Goal: Information Seeking & Learning: Learn about a topic

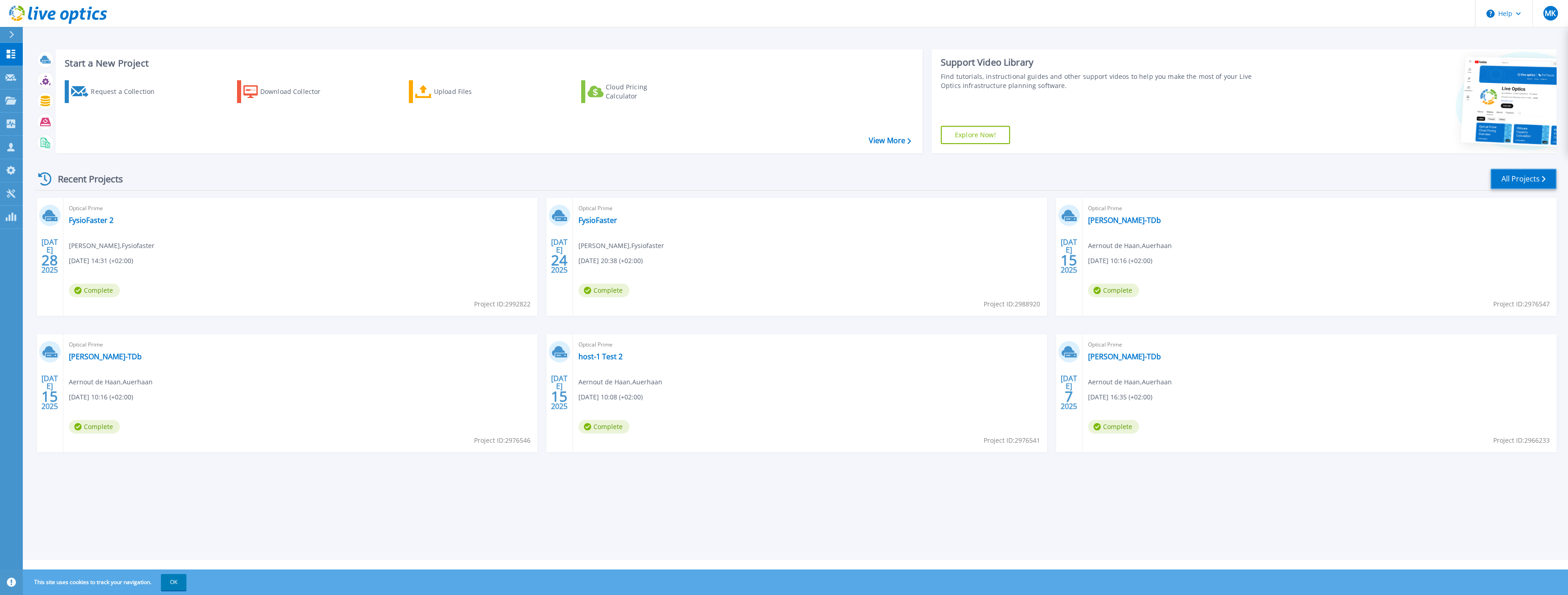
click at [1528, 183] on link "All Projects" at bounding box center [1523, 179] width 66 height 21
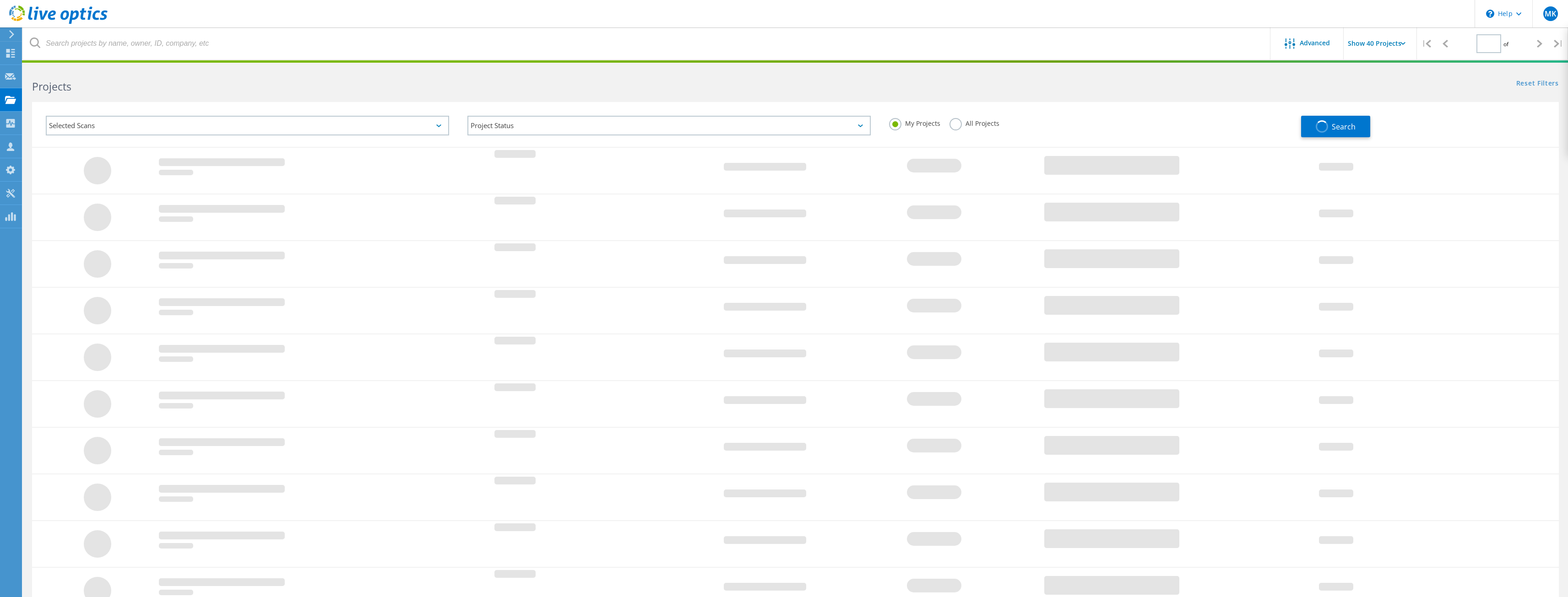
type input "1"
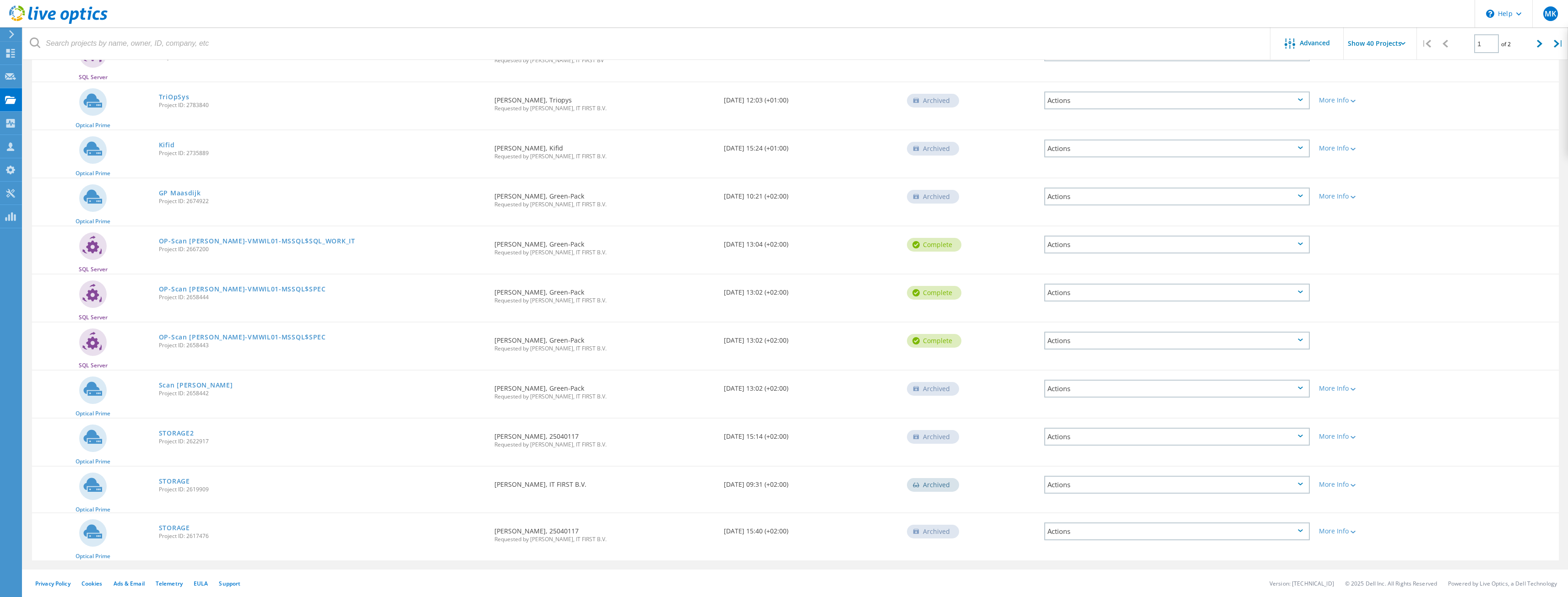
scroll to position [1377, 0]
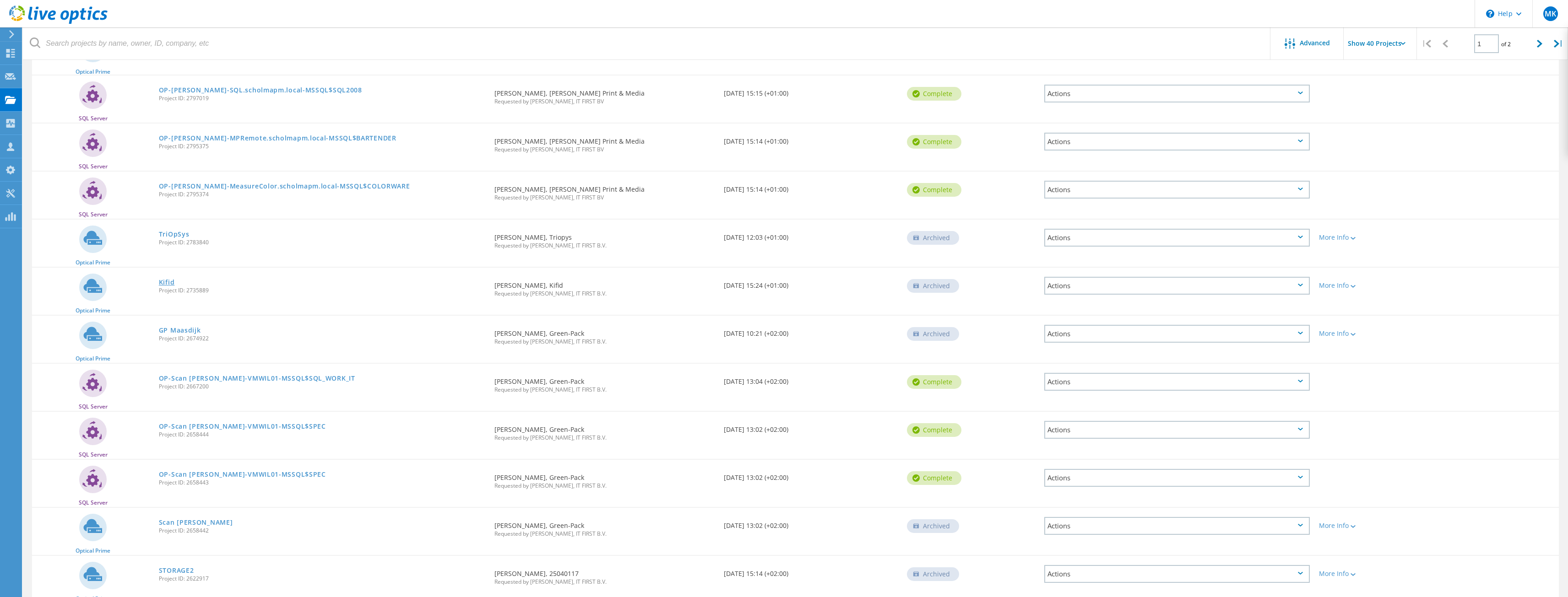
click at [164, 282] on link "Kifid" at bounding box center [166, 282] width 16 height 6
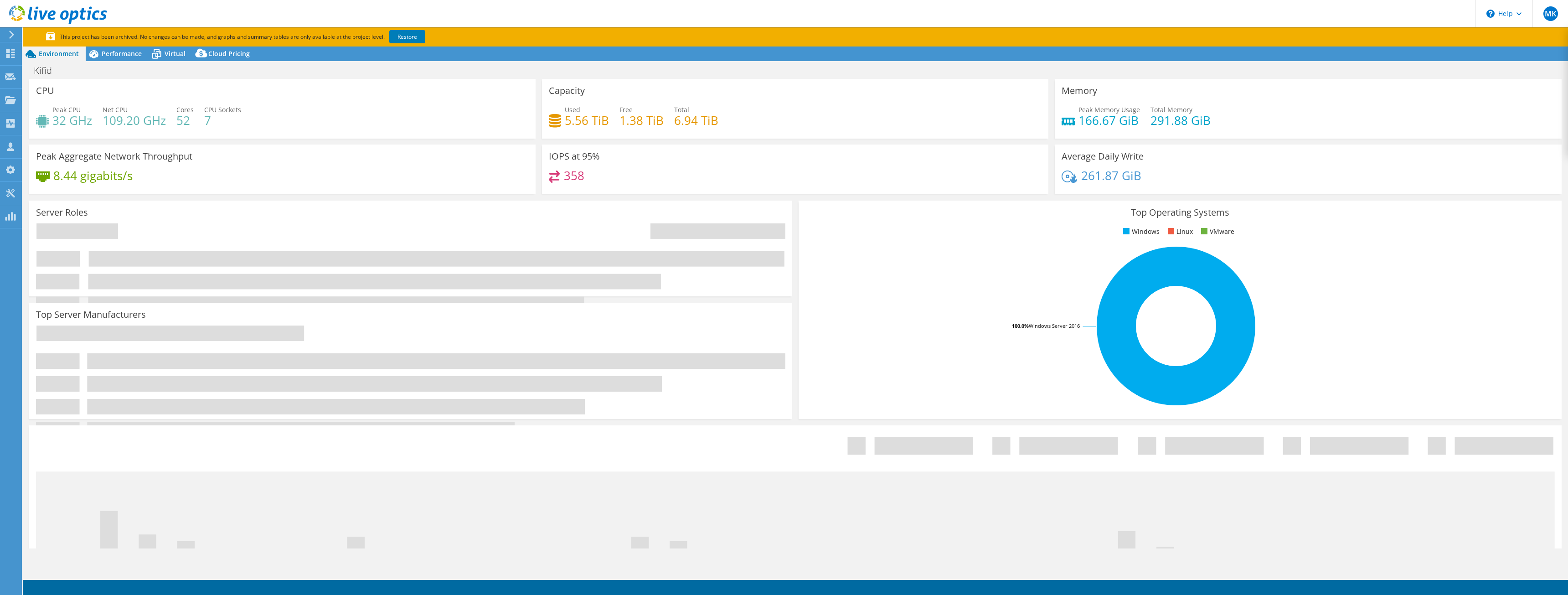
select select "EUFrankfurt"
select select "USD"
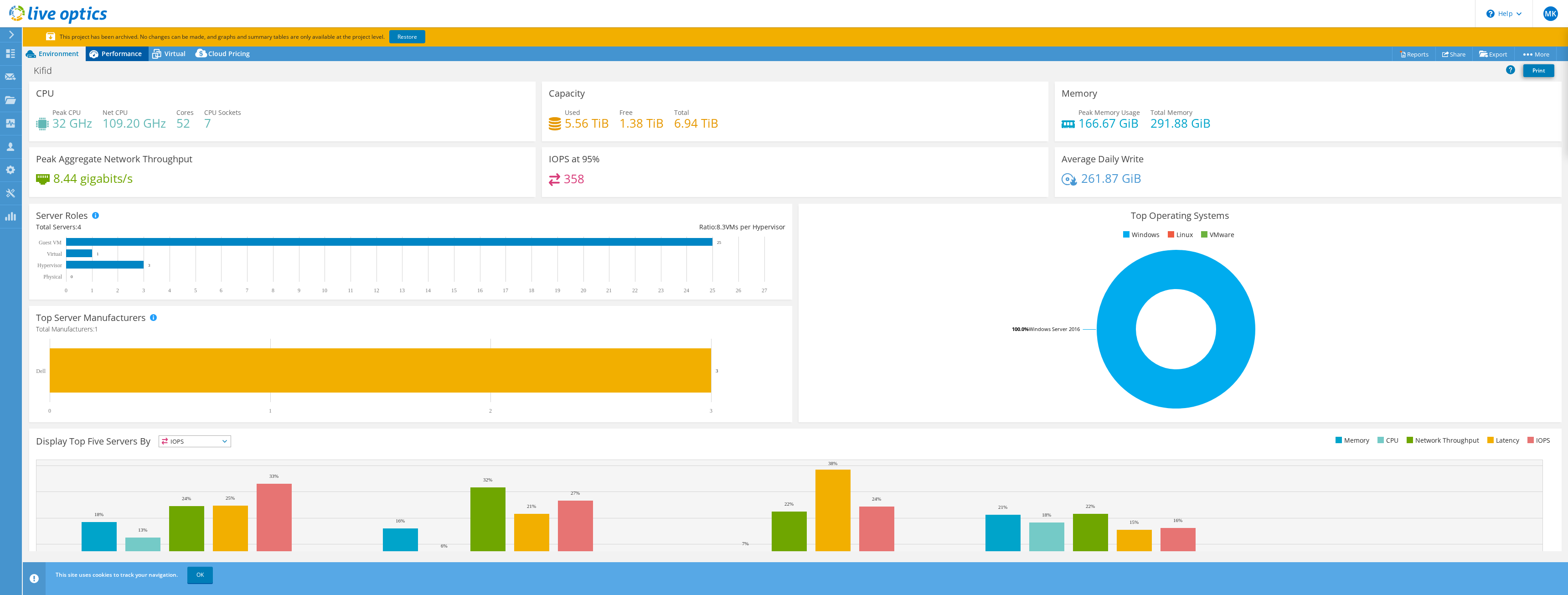
click at [130, 54] on span "Performance" at bounding box center [122, 53] width 40 height 8
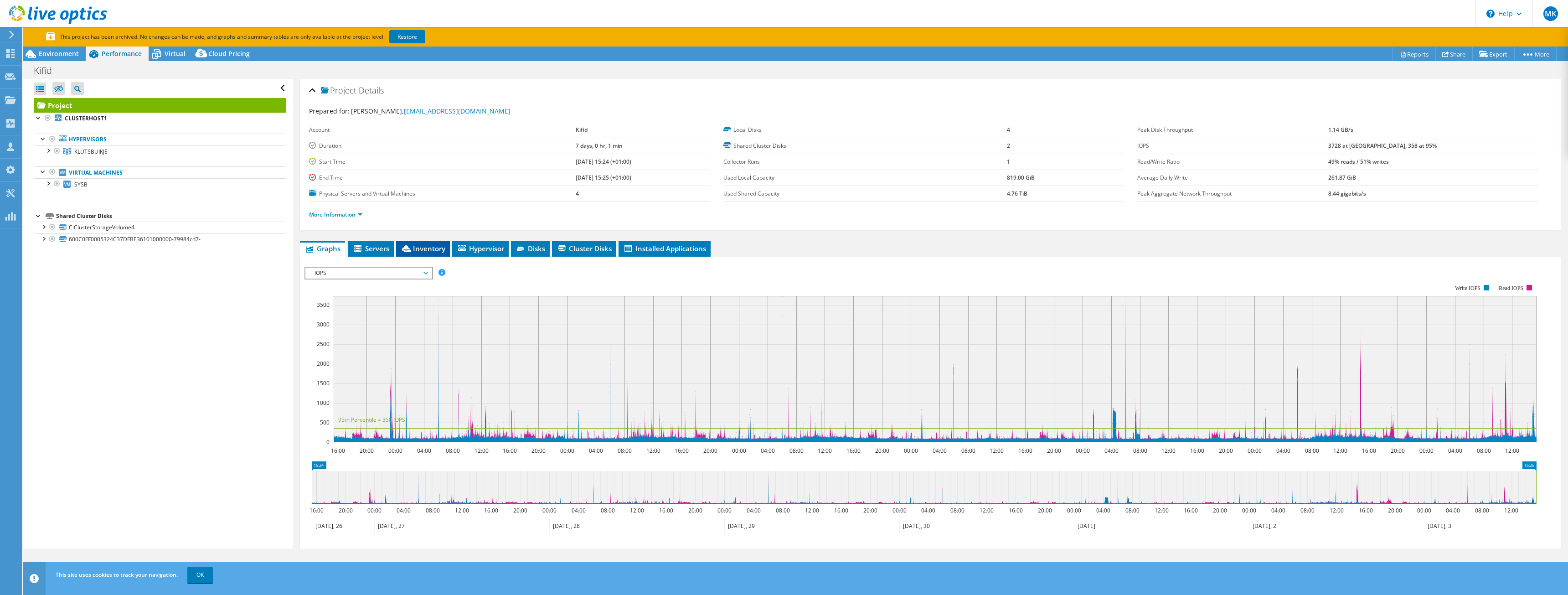
click at [432, 247] on span "Inventory" at bounding box center [423, 248] width 44 height 9
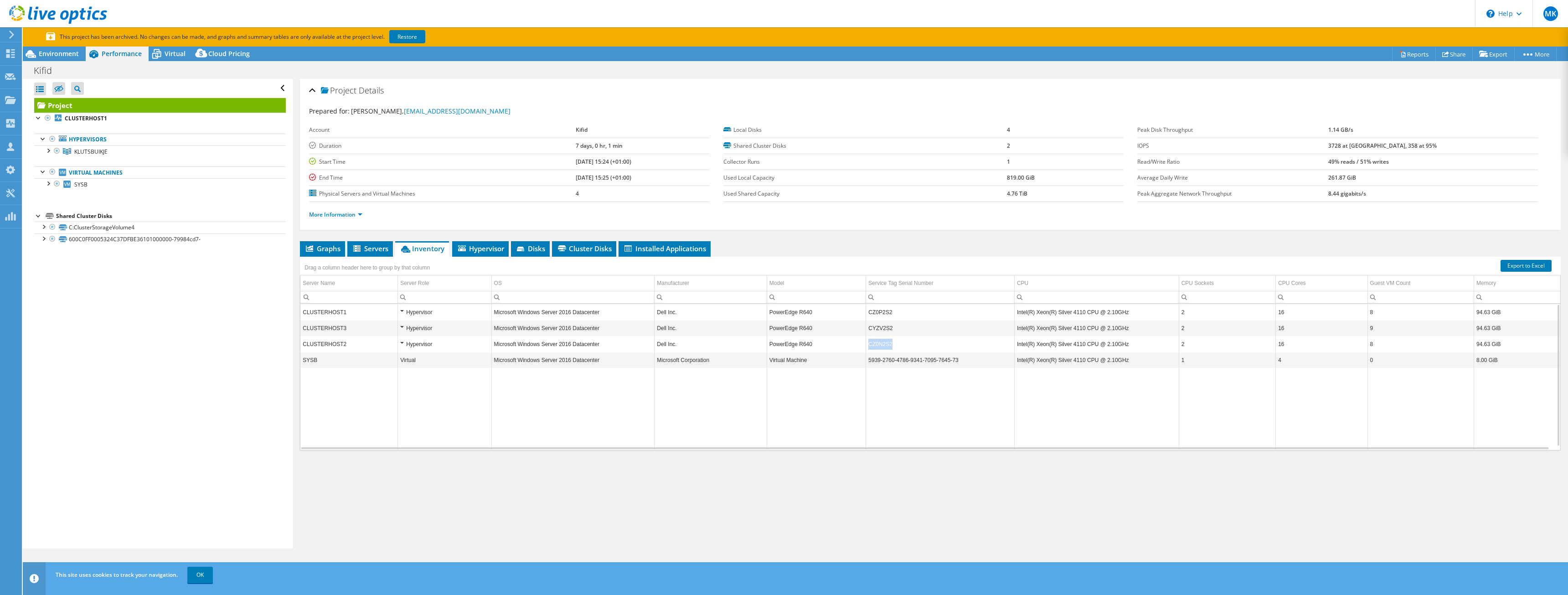
drag, startPoint x: 894, startPoint y: 346, endPoint x: 862, endPoint y: 344, distance: 32.1
click at [862, 344] on tr "CLUSTERHOST2 Hypervisor Microsoft Windows Server 2016 Datacenter Dell Inc. Powe…" at bounding box center [930, 344] width 1260 height 16
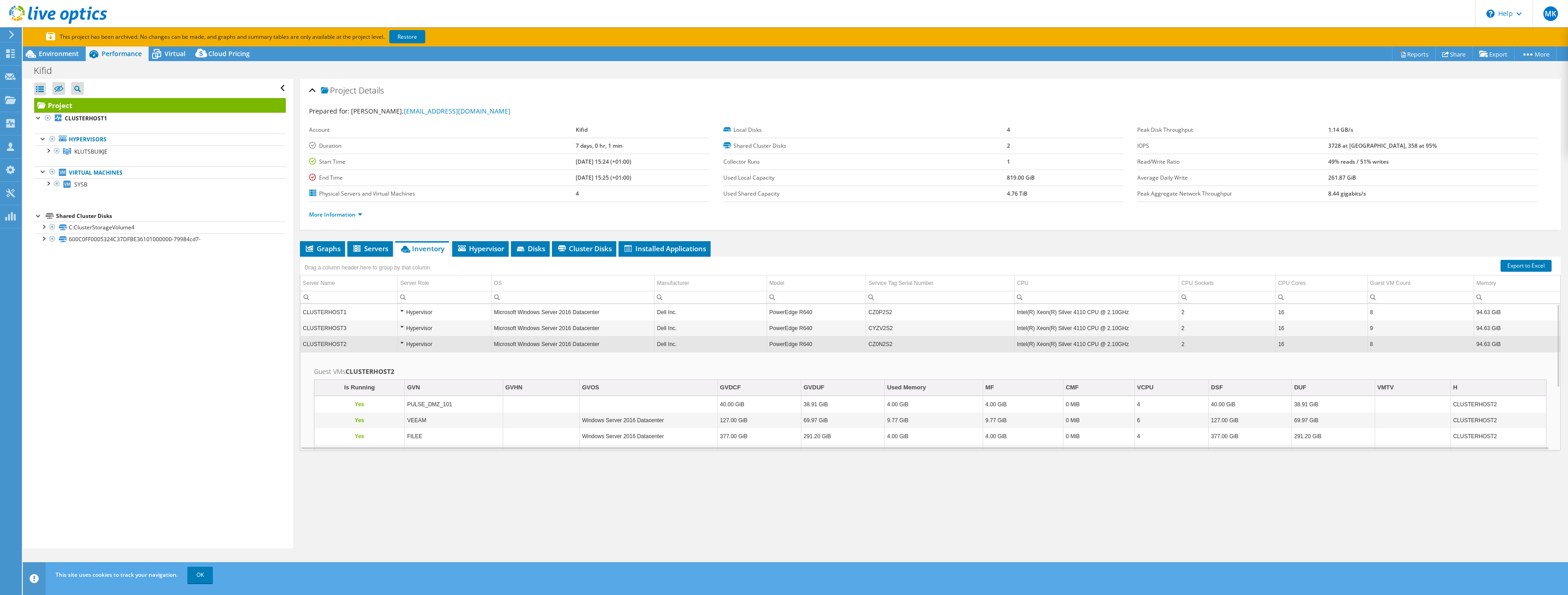
click at [900, 345] on td "CZ0N2S2" at bounding box center [941, 344] width 148 height 16
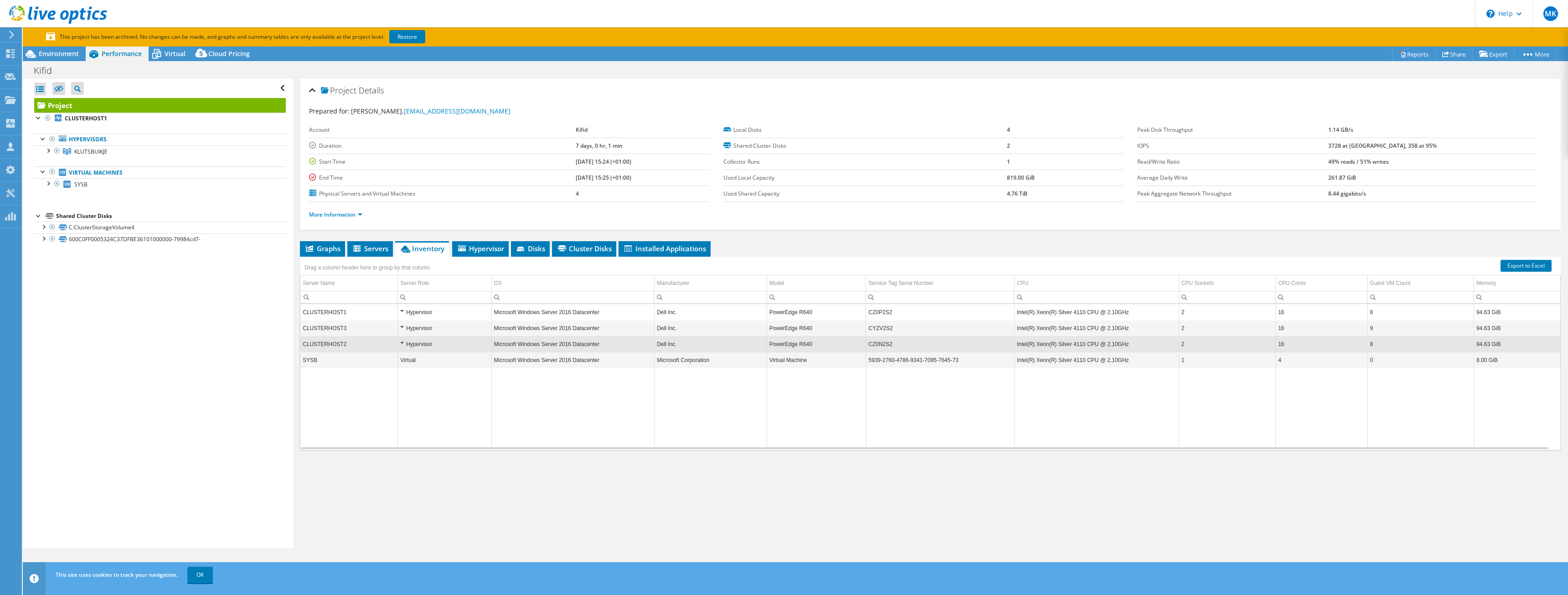
click at [895, 345] on td "CZ0N2S2" at bounding box center [941, 344] width 148 height 16
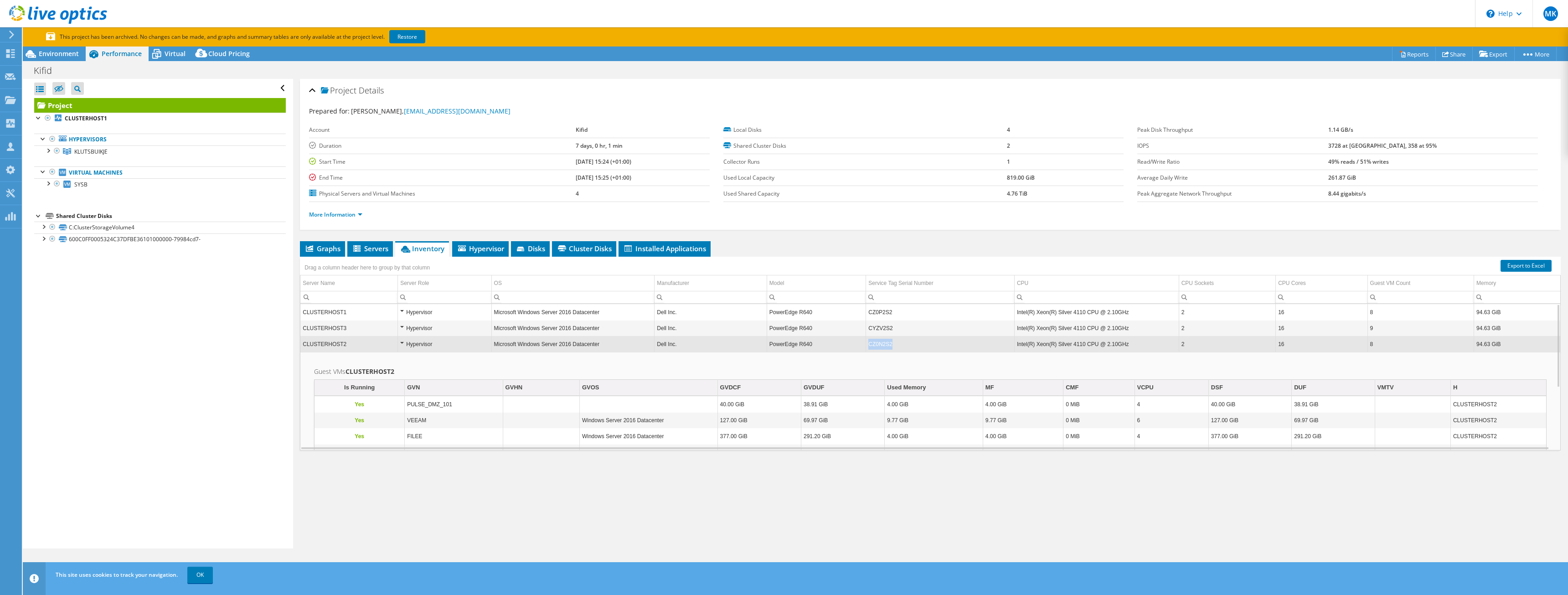
drag, startPoint x: 890, startPoint y: 345, endPoint x: 861, endPoint y: 343, distance: 29.1
click at [861, 343] on tr "CLUSTERHOST2 Hypervisor Microsoft Windows Server 2016 Datacenter Dell Inc. Powe…" at bounding box center [930, 344] width 1260 height 16
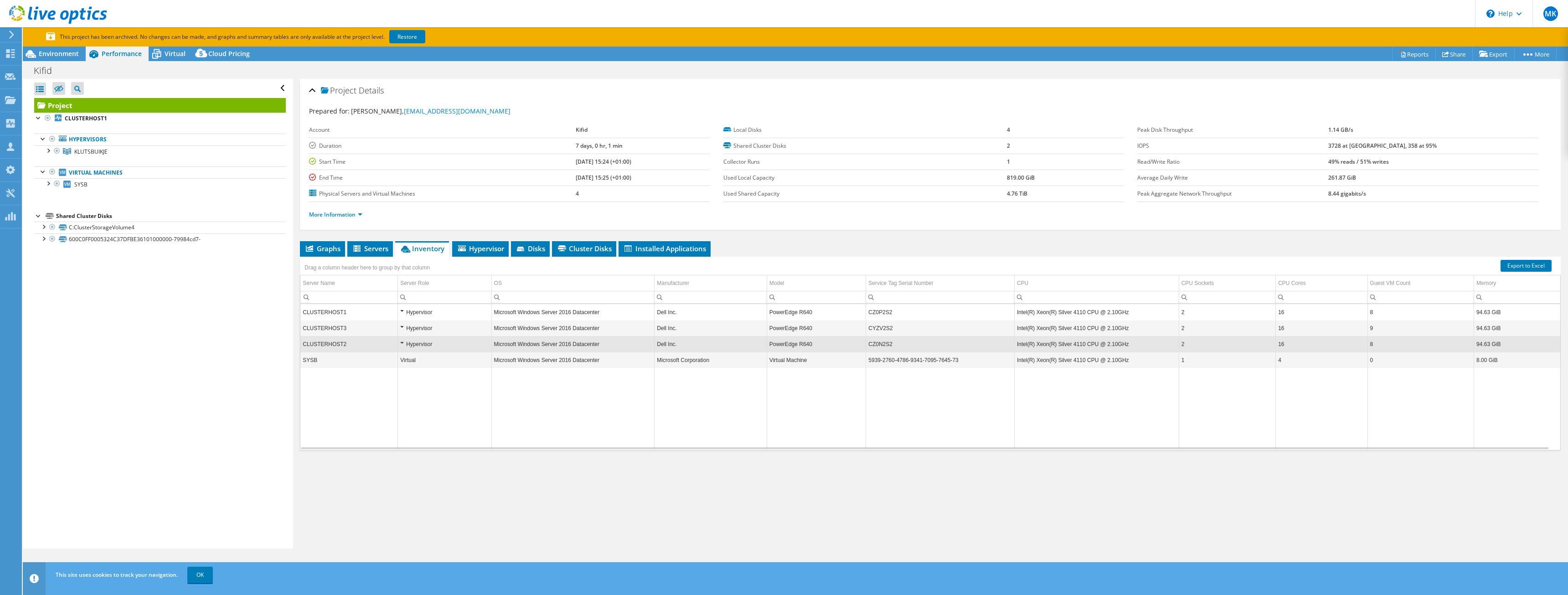
copy tr "CZ0N2S2"
click at [1054, 347] on td "Intel(R) Xeon(R) Silver 4110 CPU @ 2.10GHz" at bounding box center [1096, 344] width 164 height 16
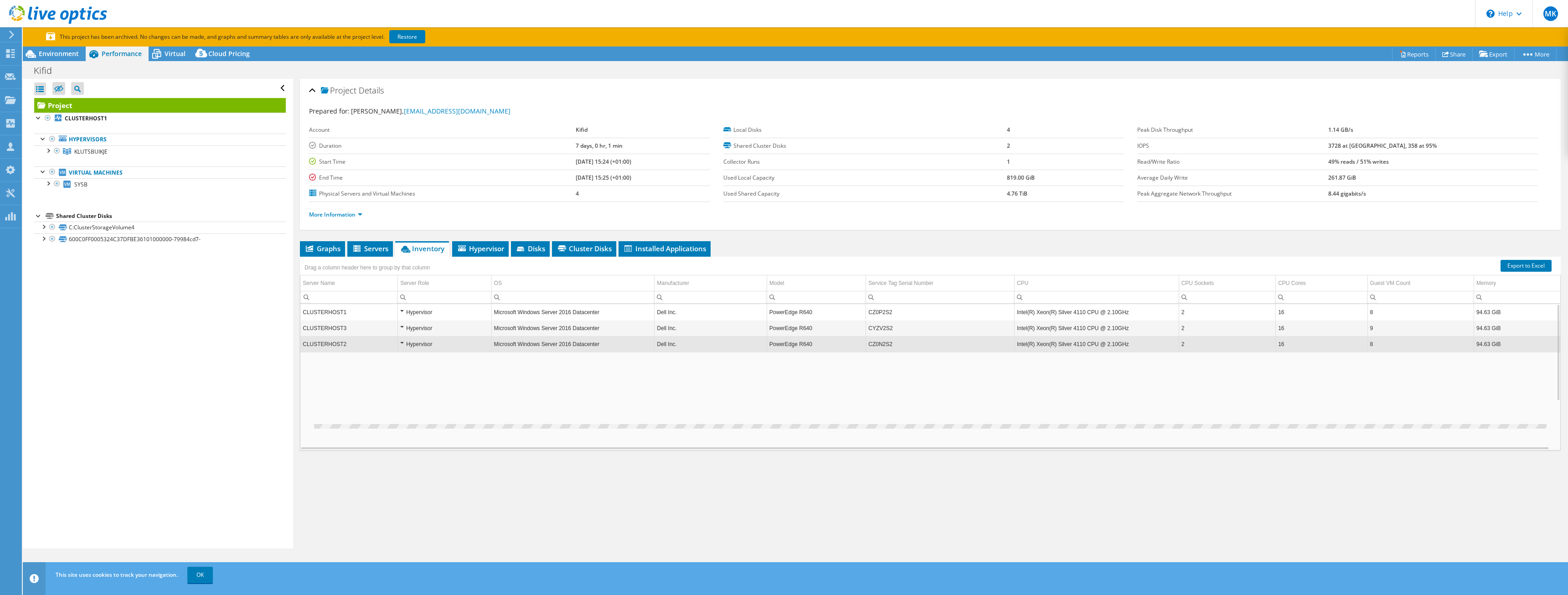
click at [1054, 347] on td "Intel(R) Xeon(R) Silver 4110 CPU @ 2.10GHz" at bounding box center [1096, 344] width 164 height 16
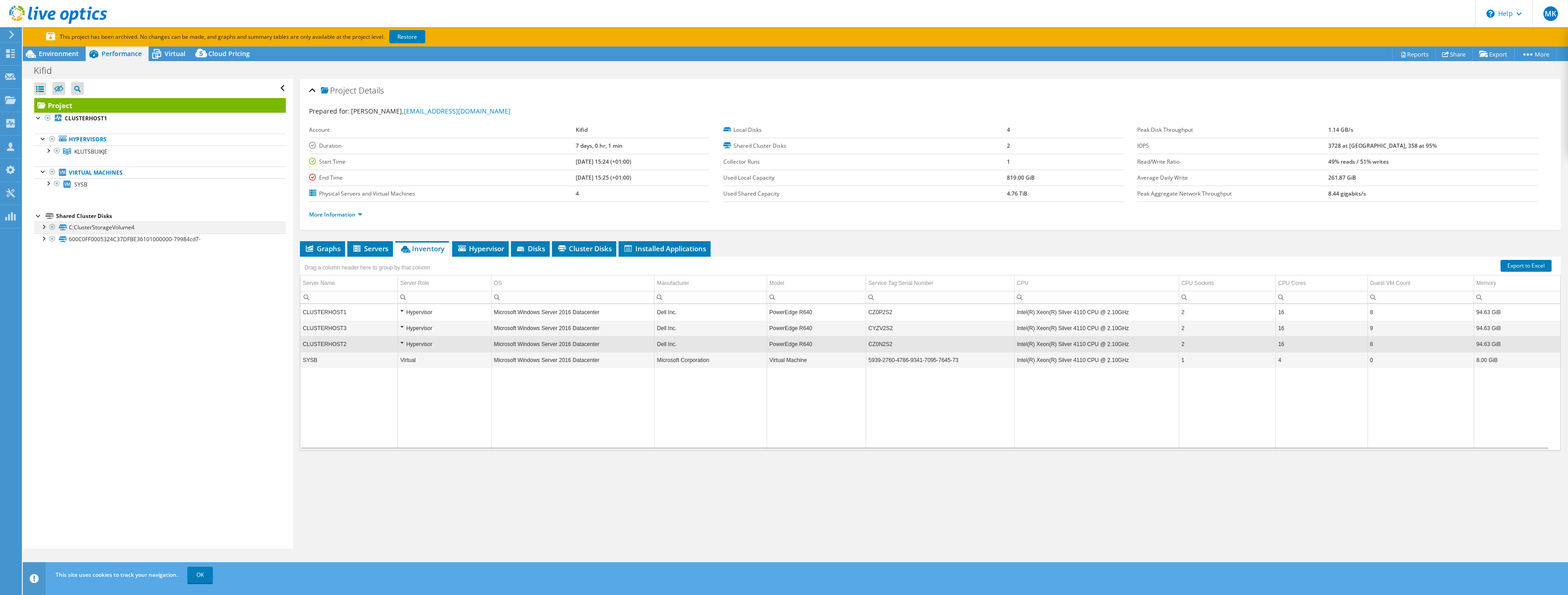
click at [40, 230] on div at bounding box center [43, 226] width 9 height 9
click at [44, 275] on div at bounding box center [43, 273] width 9 height 9
click at [49, 55] on span "Environment" at bounding box center [59, 53] width 40 height 8
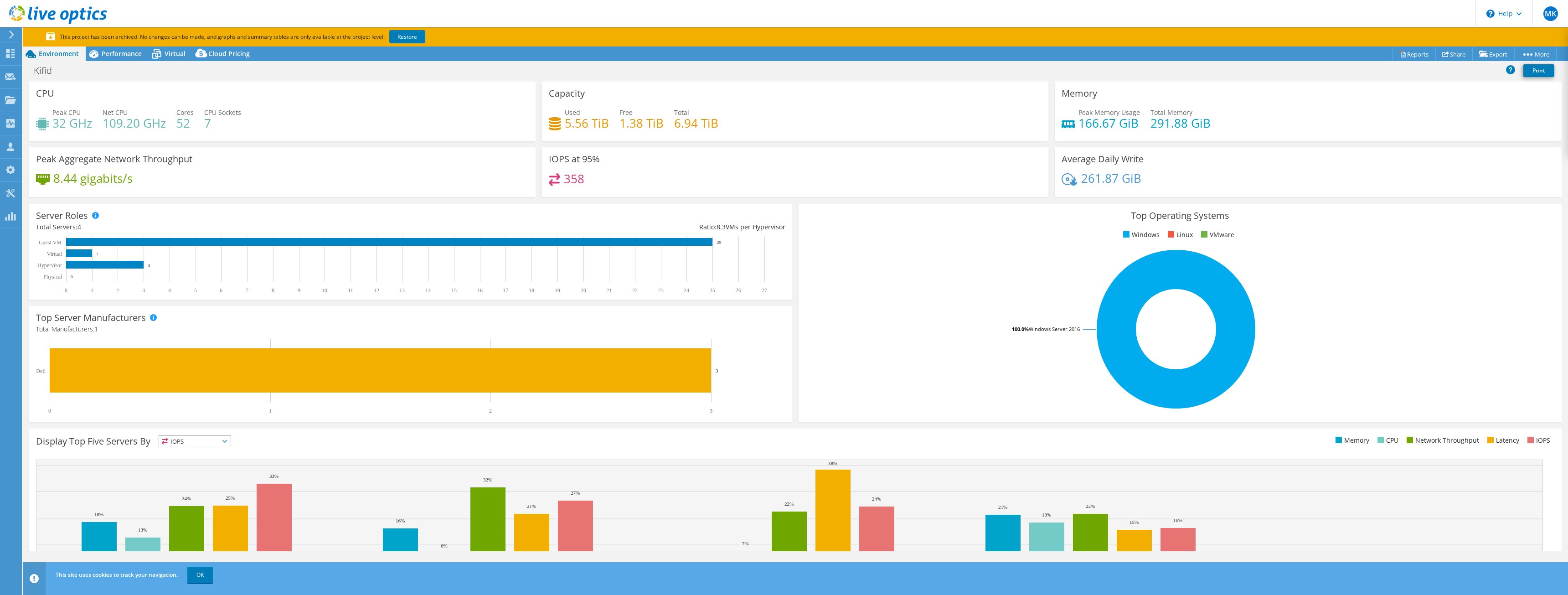
scroll to position [62, 0]
